Goal: Task Accomplishment & Management: Use online tool/utility

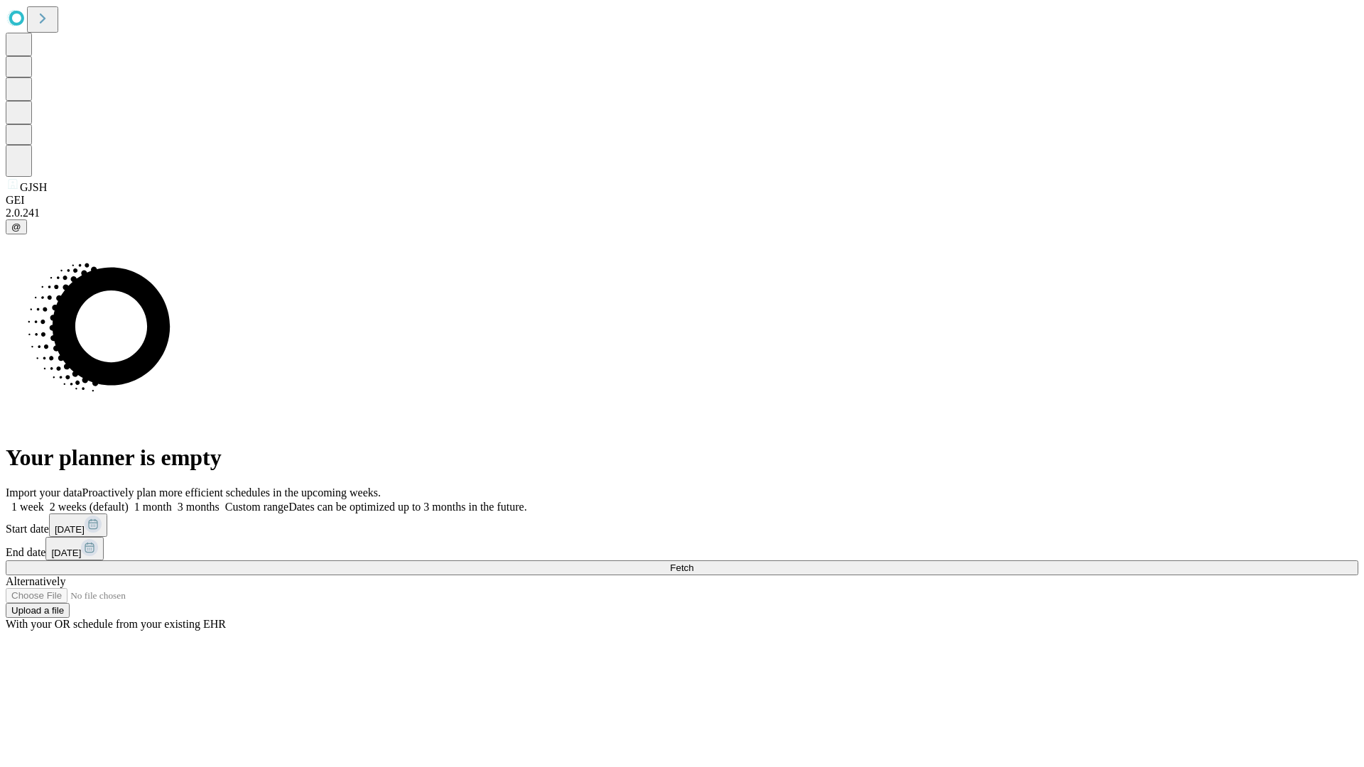
click at [694, 563] on span "Fetch" at bounding box center [681, 568] width 23 height 11
